Goal: Task Accomplishment & Management: Use online tool/utility

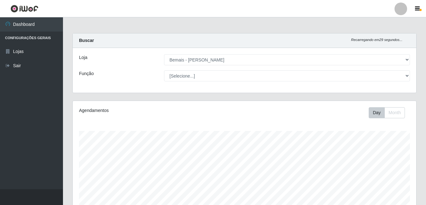
select select "230"
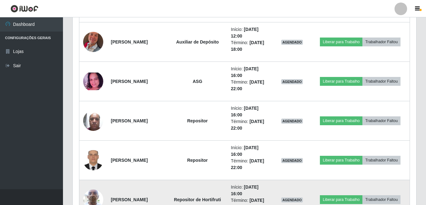
scroll to position [409, 0]
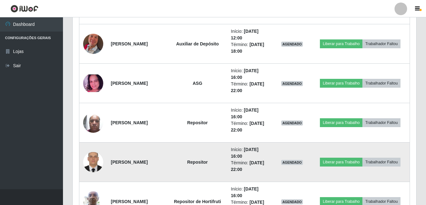
click at [93, 151] on td at bounding box center [93, 161] width 28 height 39
click at [93, 155] on img at bounding box center [93, 162] width 20 height 27
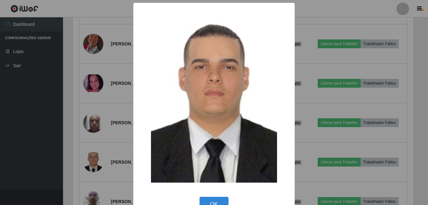
click at [93, 155] on div "× OK Cancel" at bounding box center [214, 102] width 428 height 205
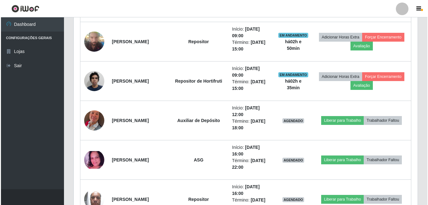
scroll to position [314, 0]
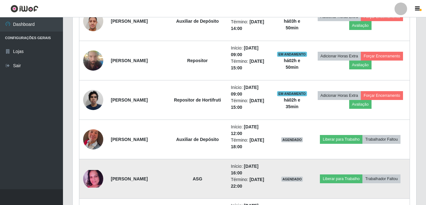
click at [92, 174] on img at bounding box center [93, 179] width 20 height 18
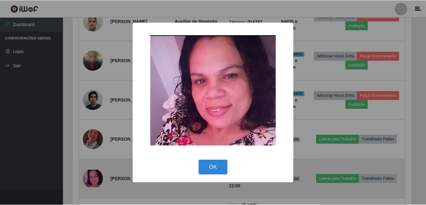
scroll to position [131, 340]
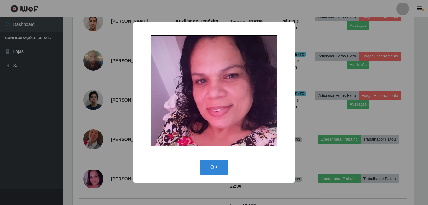
click at [103, 147] on div "× OK Cancel" at bounding box center [214, 102] width 428 height 205
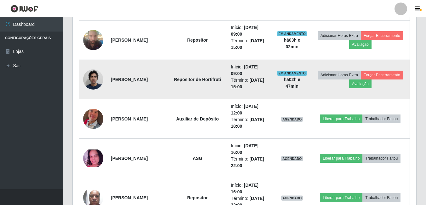
scroll to position [345, 0]
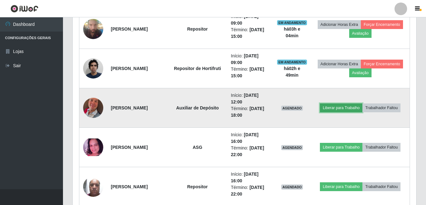
click at [353, 108] on button "Liberar para Trabalho" at bounding box center [341, 107] width 43 height 9
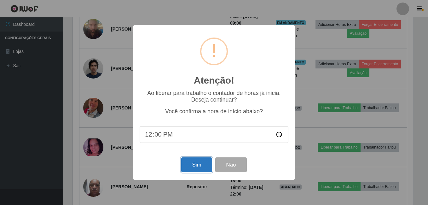
click at [194, 161] on button "Sim" at bounding box center [196, 164] width 31 height 15
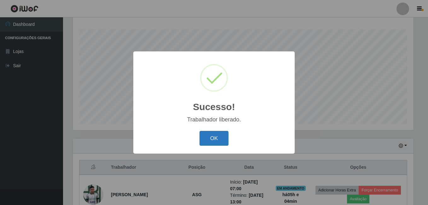
click at [220, 140] on button "OK" at bounding box center [213, 138] width 29 height 15
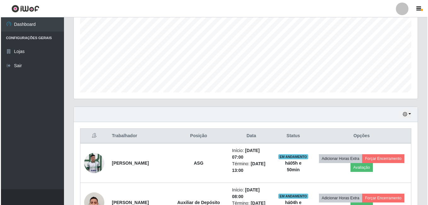
scroll to position [164, 0]
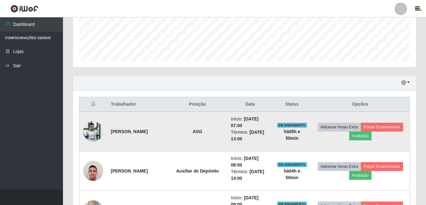
click at [96, 133] on img at bounding box center [93, 131] width 20 height 27
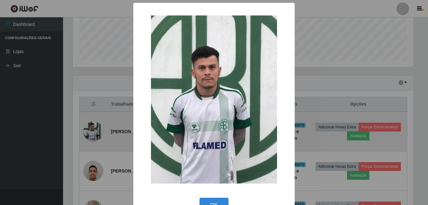
click at [96, 133] on div "× OK Cancel" at bounding box center [214, 102] width 428 height 205
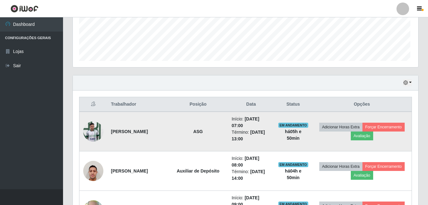
scroll to position [131, 343]
click at [372, 135] on button "Avaliação" at bounding box center [360, 135] width 22 height 9
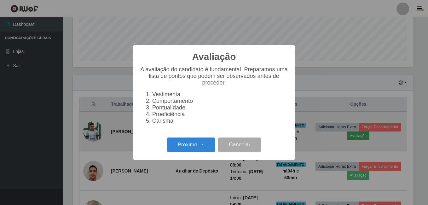
scroll to position [131, 340]
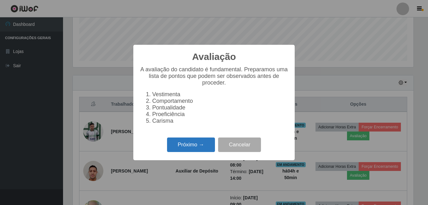
click at [203, 145] on button "Próximo →" at bounding box center [191, 144] width 48 height 15
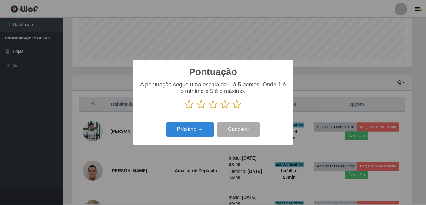
scroll to position [314718, 314508]
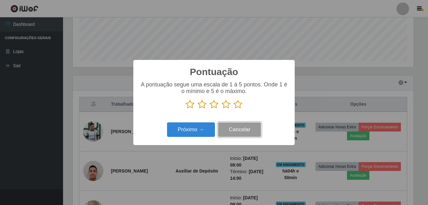
click at [253, 130] on button "Cancelar" at bounding box center [239, 129] width 43 height 15
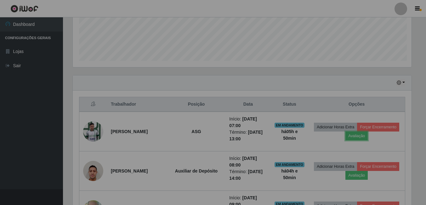
scroll to position [131, 343]
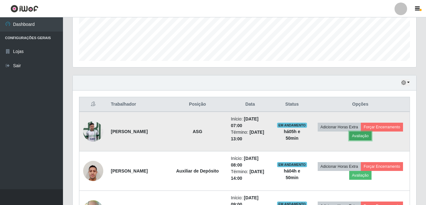
click at [372, 138] on button "Avaliação" at bounding box center [360, 135] width 22 height 9
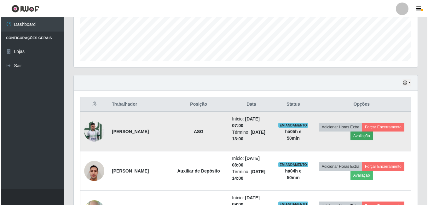
scroll to position [131, 340]
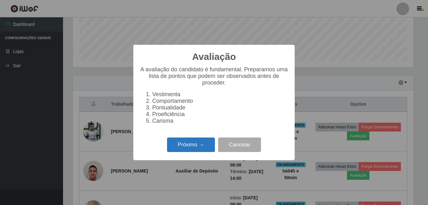
click at [183, 152] on button "Próximo →" at bounding box center [191, 144] width 48 height 15
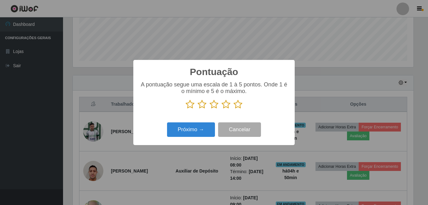
click at [237, 107] on icon at bounding box center [237, 103] width 9 height 9
click at [233, 109] on input "radio" at bounding box center [233, 109] width 0 height 0
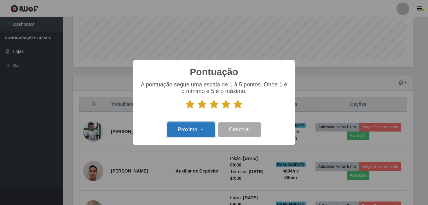
click at [183, 133] on button "Próximo →" at bounding box center [191, 129] width 48 height 15
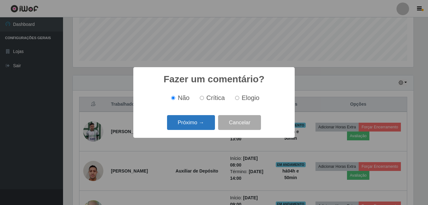
click at [202, 121] on button "Próximo →" at bounding box center [191, 122] width 48 height 15
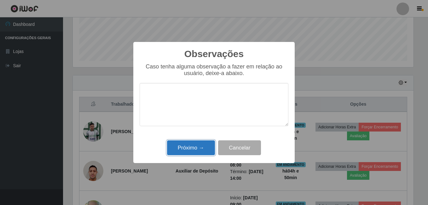
click at [189, 149] on button "Próximo →" at bounding box center [191, 147] width 48 height 15
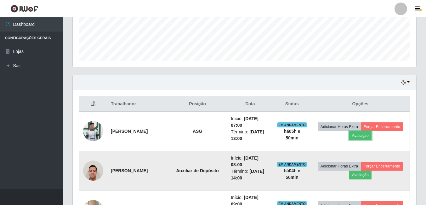
scroll to position [196, 0]
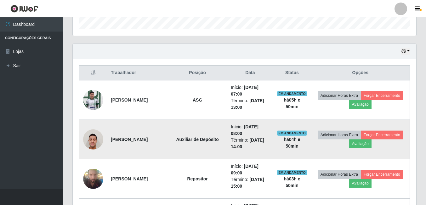
click at [97, 137] on img at bounding box center [93, 139] width 20 height 27
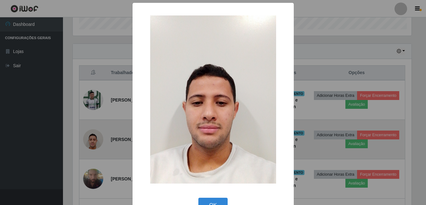
scroll to position [131, 340]
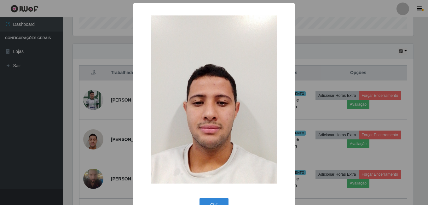
click at [100, 139] on div "× OK Cancel" at bounding box center [214, 102] width 428 height 205
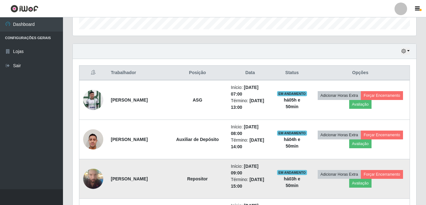
scroll to position [259, 0]
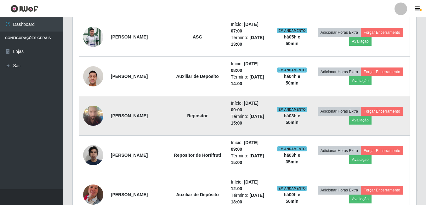
click at [96, 111] on img at bounding box center [93, 115] width 20 height 27
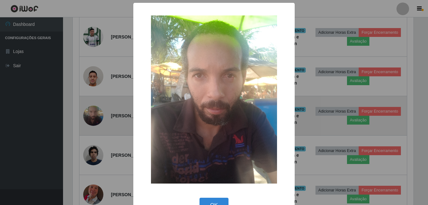
click at [96, 111] on div "× OK Cancel" at bounding box center [214, 102] width 428 height 205
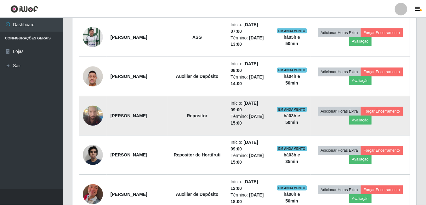
scroll to position [131, 343]
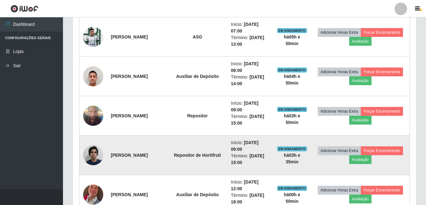
click at [96, 157] on img at bounding box center [93, 154] width 20 height 27
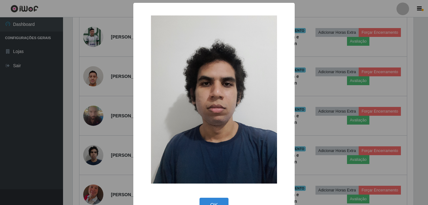
click at [96, 156] on div "× OK Cancel" at bounding box center [214, 102] width 428 height 205
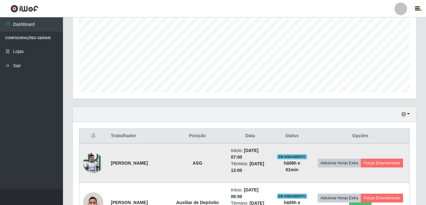
scroll to position [164, 0]
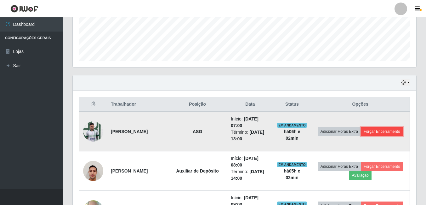
click at [361, 136] on button "Forçar Encerramento" at bounding box center [382, 131] width 42 height 9
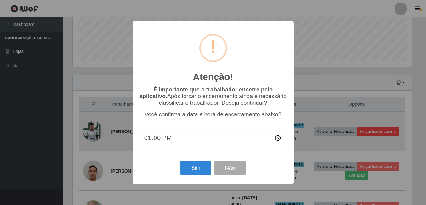
scroll to position [131, 340]
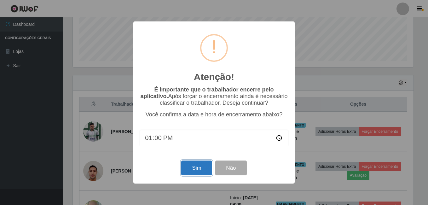
click at [193, 165] on button "Sim" at bounding box center [196, 167] width 31 height 15
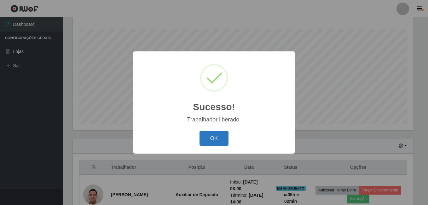
click at [217, 144] on button "OK" at bounding box center [213, 138] width 29 height 15
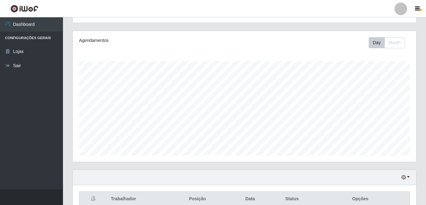
scroll to position [38, 0]
